Goal: Find specific page/section: Find specific page/section

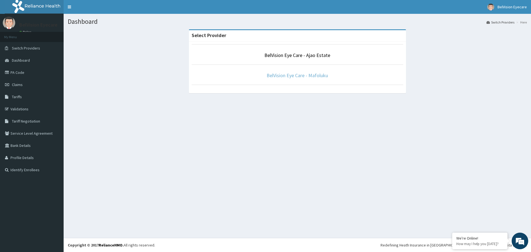
click at [287, 75] on link "BelVision Eye Care - Mafoluku" at bounding box center [297, 75] width 61 height 6
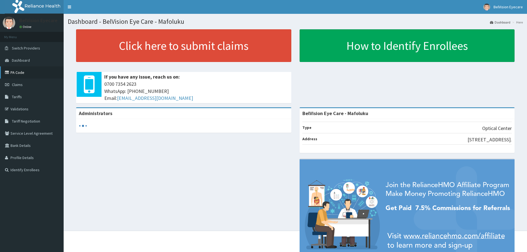
click at [19, 71] on link "PA Code" at bounding box center [32, 72] width 64 height 12
